Goal: Obtain resource: Download file/media

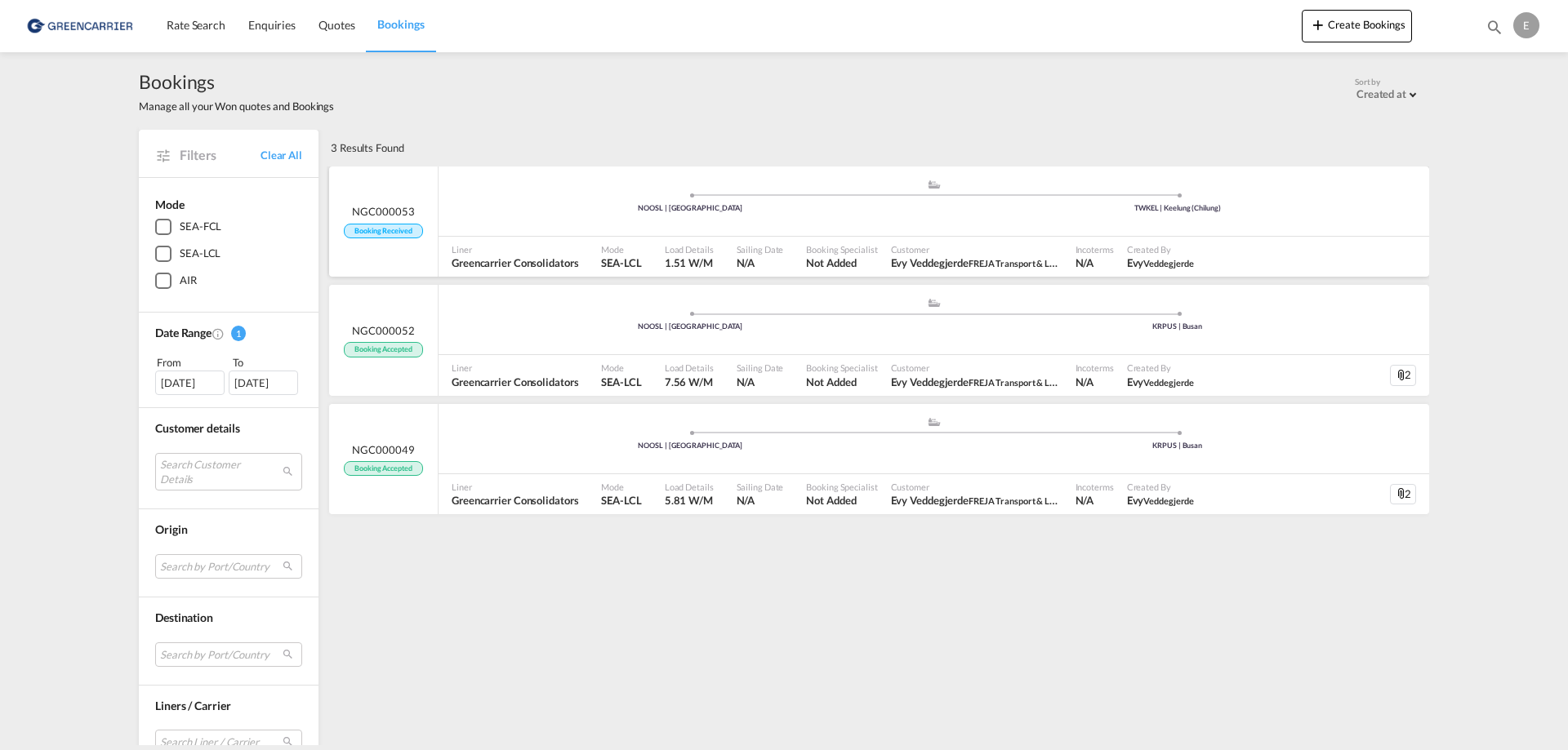
click at [397, 210] on span "NGC000053" at bounding box center [383, 211] width 62 height 15
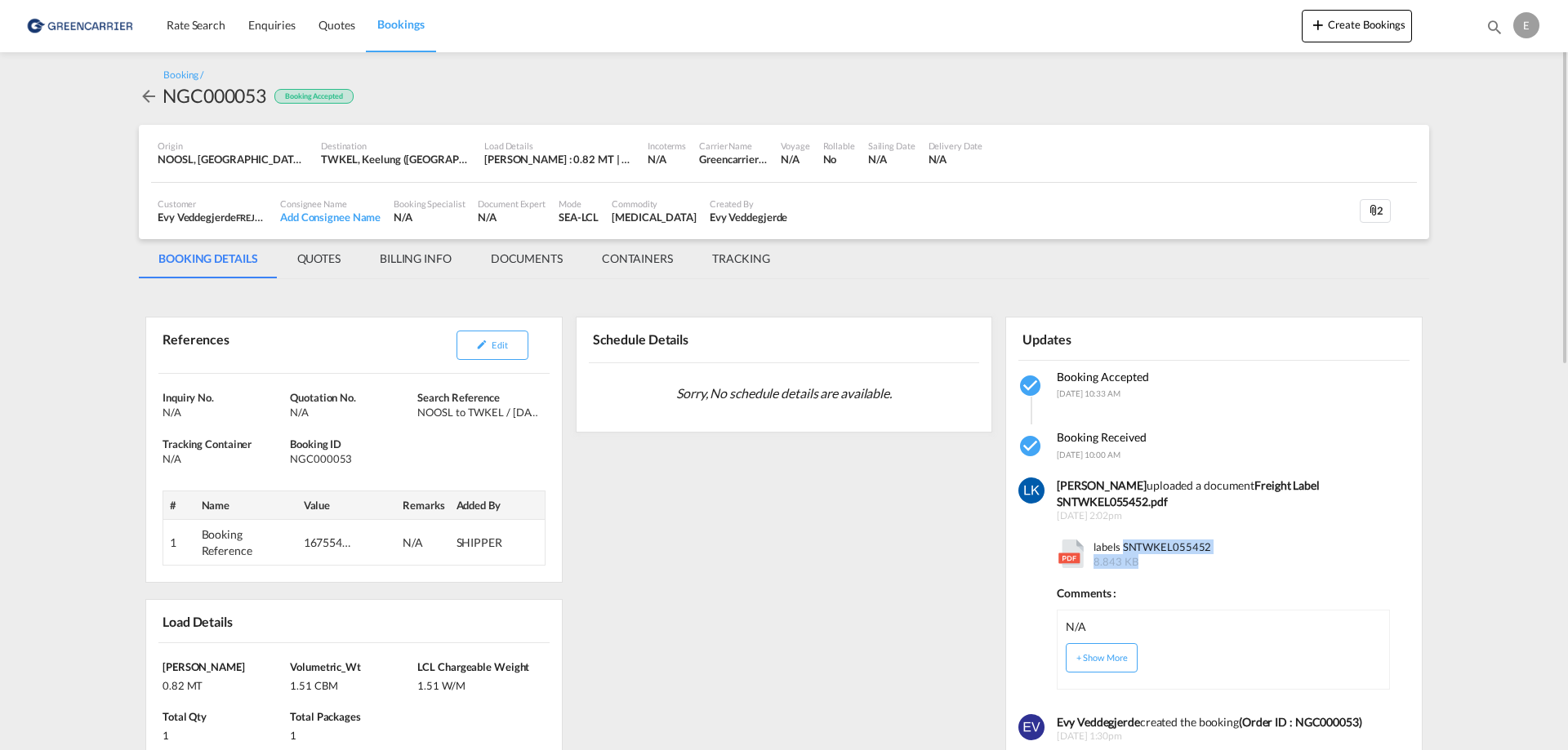
drag, startPoint x: 1217, startPoint y: 540, endPoint x: 1123, endPoint y: 539, distance: 94.0
click at [1123, 539] on div "labels SNTWKEL055452 8.843 KB" at bounding box center [1222, 550] width 332 height 38
click at [512, 260] on md-tab-item "DOCUMENTS" at bounding box center [526, 259] width 111 height 39
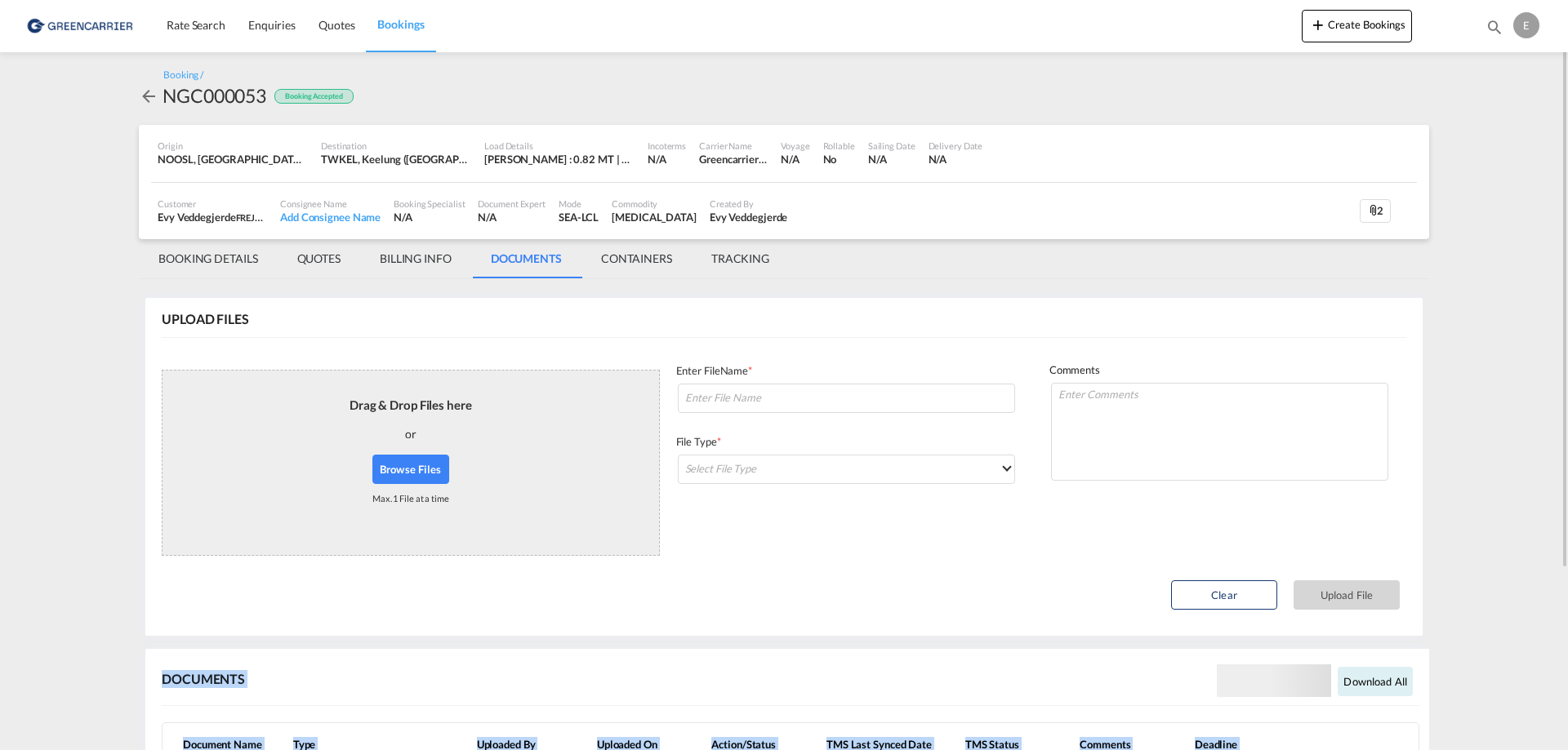
drag, startPoint x: 1567, startPoint y: 227, endPoint x: 1547, endPoint y: 572, distance: 345.6
click at [1547, 572] on md-content "Rate Search Enquiries Quotes Bookings Create Bookings Bookings Quotes Enquiries…" at bounding box center [784, 375] width 1568 height 750
click at [1566, 711] on div at bounding box center [1566, 375] width 3 height 744
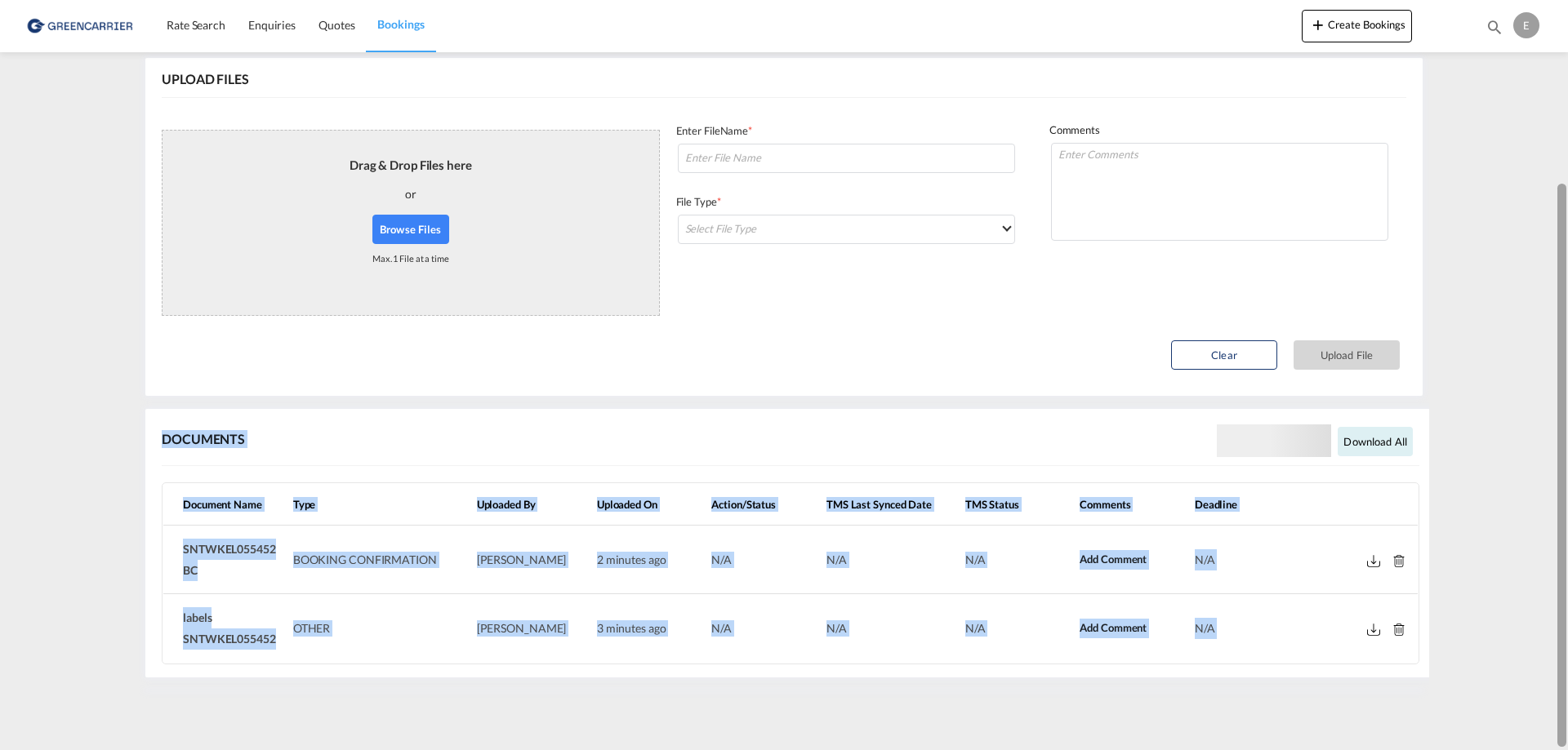
click at [1565, 699] on div at bounding box center [1561, 465] width 9 height 563
click at [1372, 564] on md-icon at bounding box center [1373, 561] width 13 height 12
